Goal: Find specific page/section: Find specific page/section

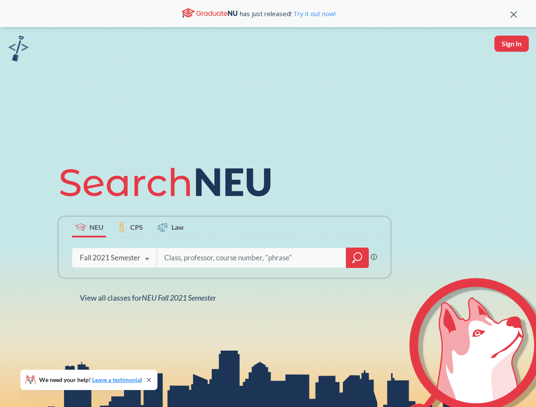
click at [268, 204] on icon at bounding box center [169, 183] width 221 height 48
click at [513, 14] on icon at bounding box center [513, 14] width 6 height 6
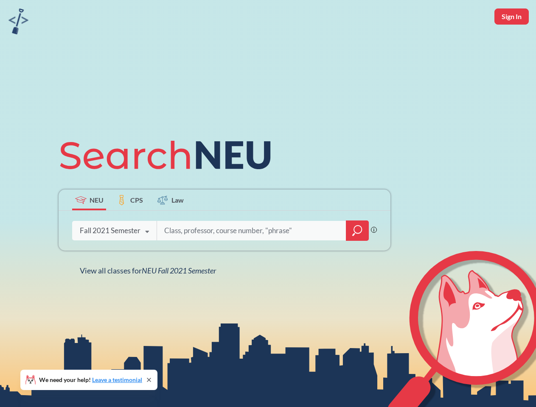
click at [511, 44] on div "NEU CPS Law Phrase search guarantees the exact search appears in the results. E…" at bounding box center [268, 203] width 536 height 407
click at [89, 227] on div "Fall 2021 Semester" at bounding box center [110, 230] width 61 height 9
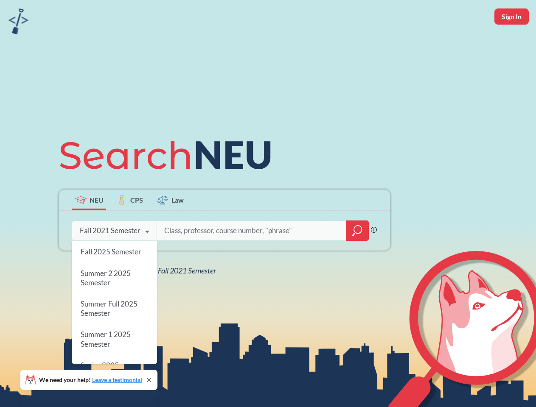
click at [130, 227] on div "Fall 2021 Semester" at bounding box center [110, 230] width 61 height 9
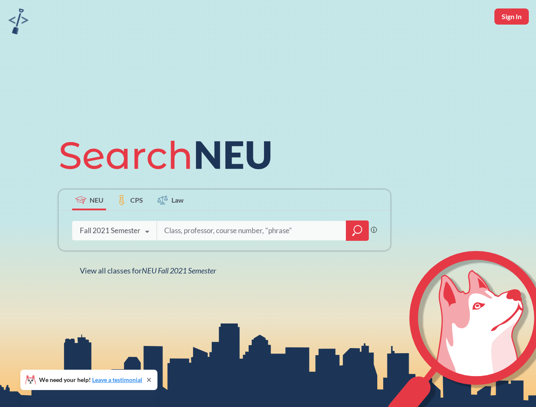
click at [170, 227] on input "search" at bounding box center [251, 231] width 176 height 18
click at [357, 258] on div "NEU CPS Law Phrase search guarantees the exact search appears in the results. E…" at bounding box center [224, 203] width 342 height 144
click at [114, 258] on div "NEU CPS Law Phrase search guarantees the exact search appears in the results. E…" at bounding box center [224, 203] width 342 height 144
click at [147, 259] on div "NEU CPS Law Phrase search guarantees the exact search appears in the results. E…" at bounding box center [224, 203] width 342 height 144
click at [150, 298] on div "NEU CPS Law Phrase search guarantees the exact search appears in the results. E…" at bounding box center [268, 203] width 536 height 407
